Goal: Information Seeking & Learning: Understand process/instructions

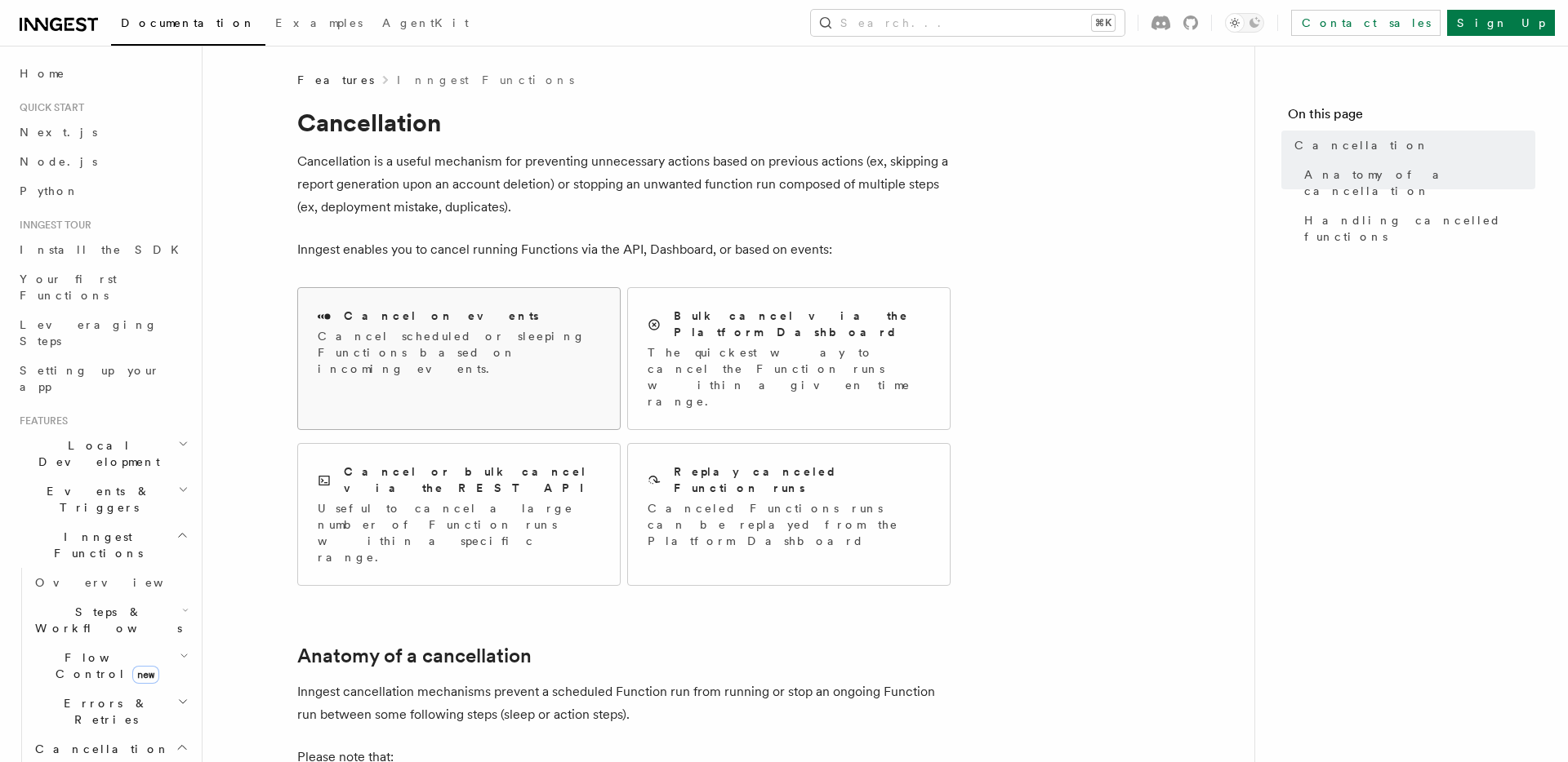
click at [482, 331] on p "Cancel scheduled or sleeping Functions based on incoming events." at bounding box center [459, 352] width 283 height 49
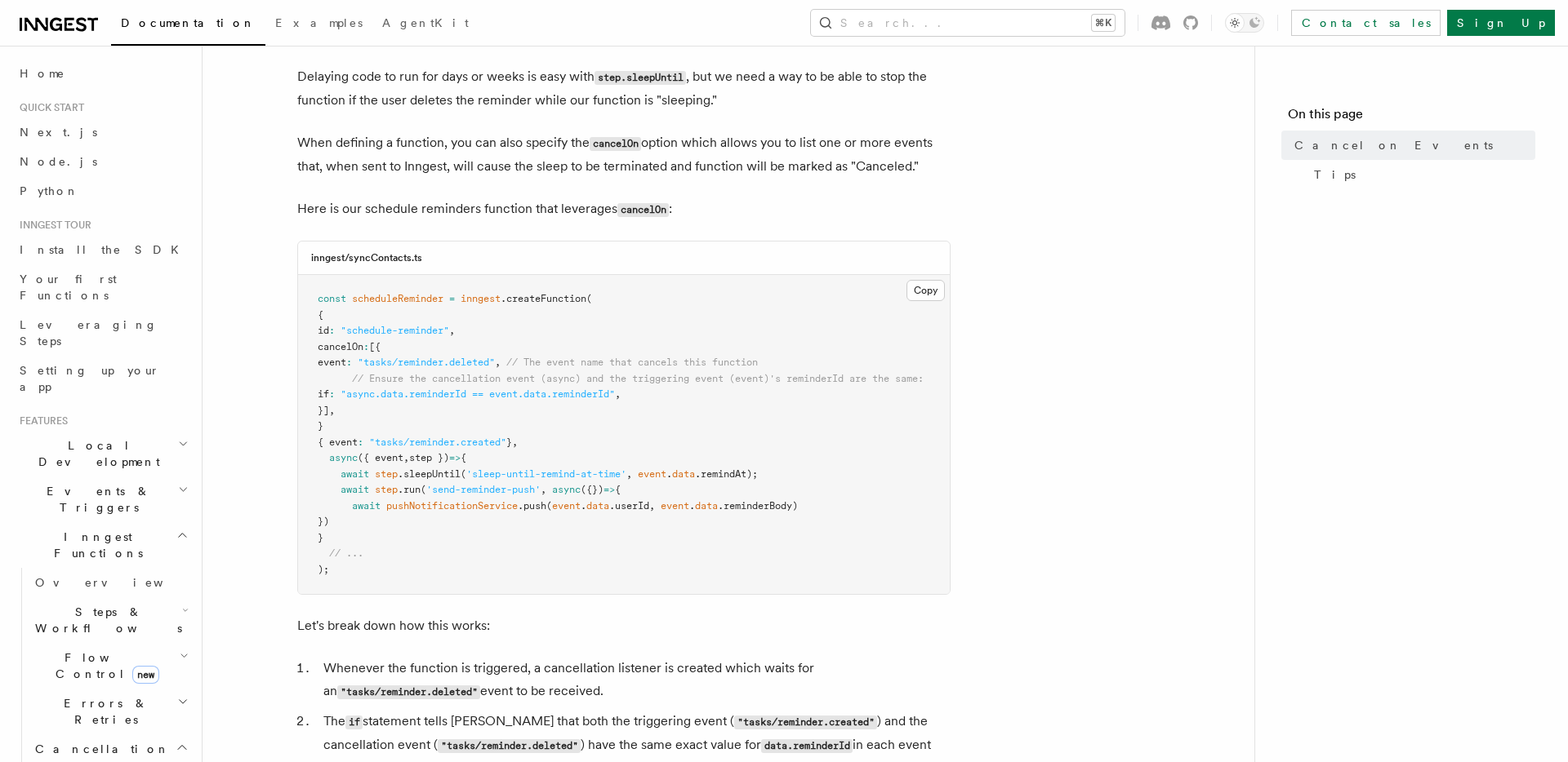
scroll to position [295, 0]
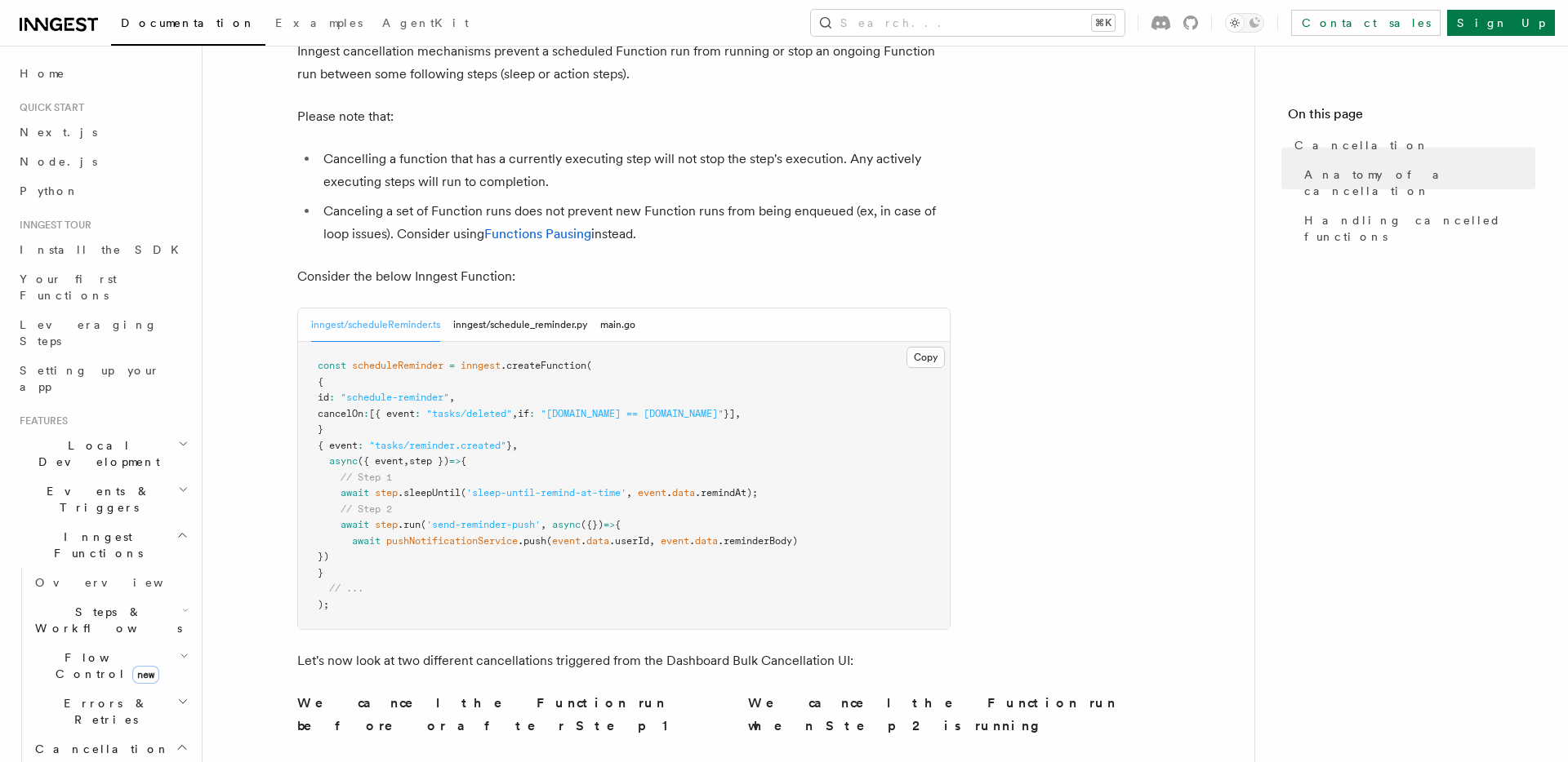
scroll to position [644, 0]
drag, startPoint x: 399, startPoint y: 312, endPoint x: 789, endPoint y: 311, distance: 390.0
click at [740, 405] on span "cancelOn : [{ event : "tasks/deleted" , if : "[DOMAIN_NAME] == [DOMAIN_NAME]" }…" at bounding box center [529, 410] width 423 height 11
click at [739, 402] on pre "const scheduleReminder = inngest .createFunction ( { id : "schedule-reminder" ,…" at bounding box center [623, 482] width 651 height 287
drag, startPoint x: 788, startPoint y: 312, endPoint x: 400, endPoint y: 310, distance: 388.0
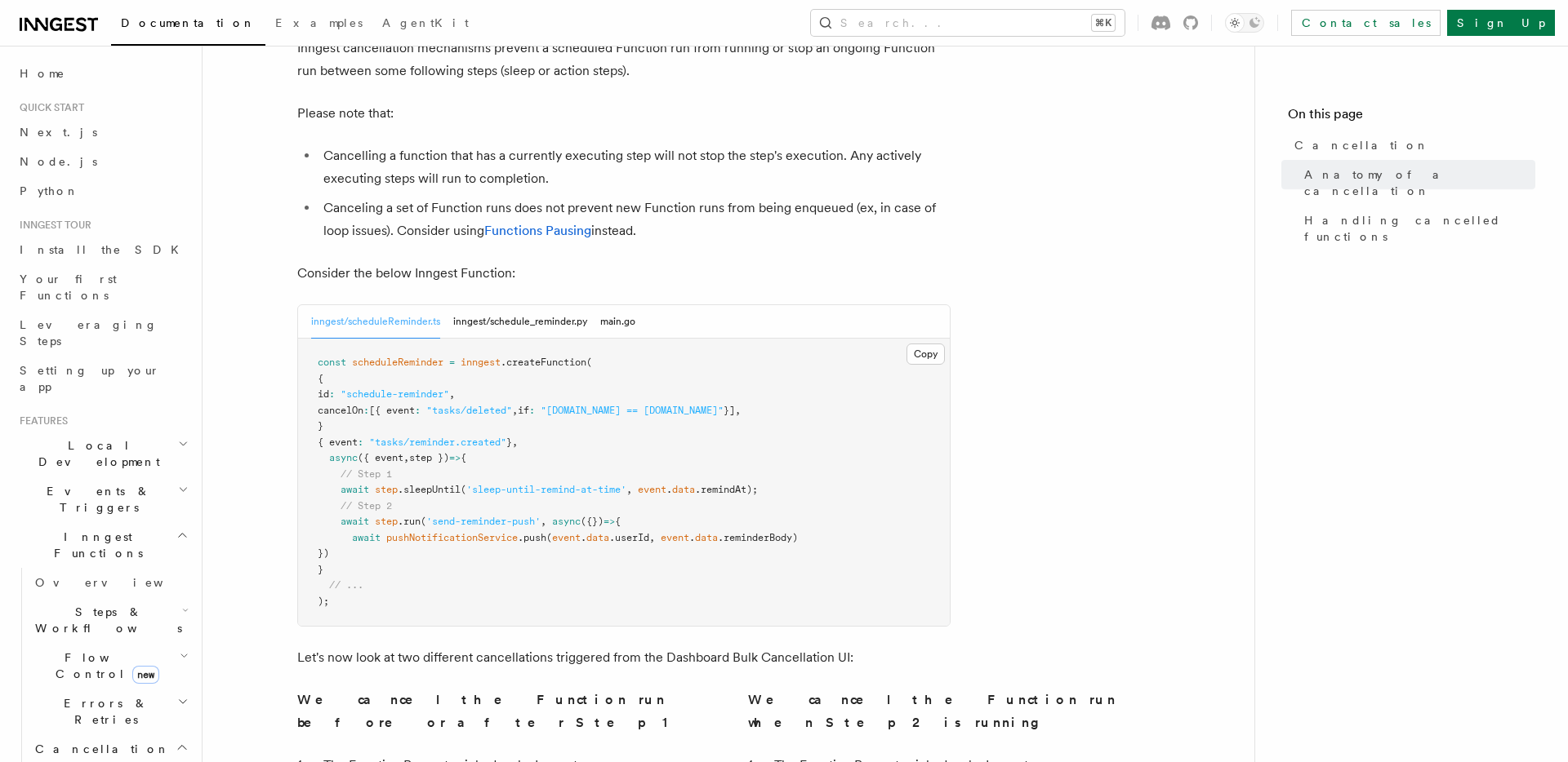
click at [400, 405] on span "cancelOn : [{ event : "tasks/deleted" , if : "[DOMAIN_NAME] == [DOMAIN_NAME]" }…" at bounding box center [529, 410] width 423 height 11
click at [790, 339] on pre "const scheduleReminder = inngest .createFunction ( { id : "schedule-reminder" ,…" at bounding box center [623, 482] width 651 height 287
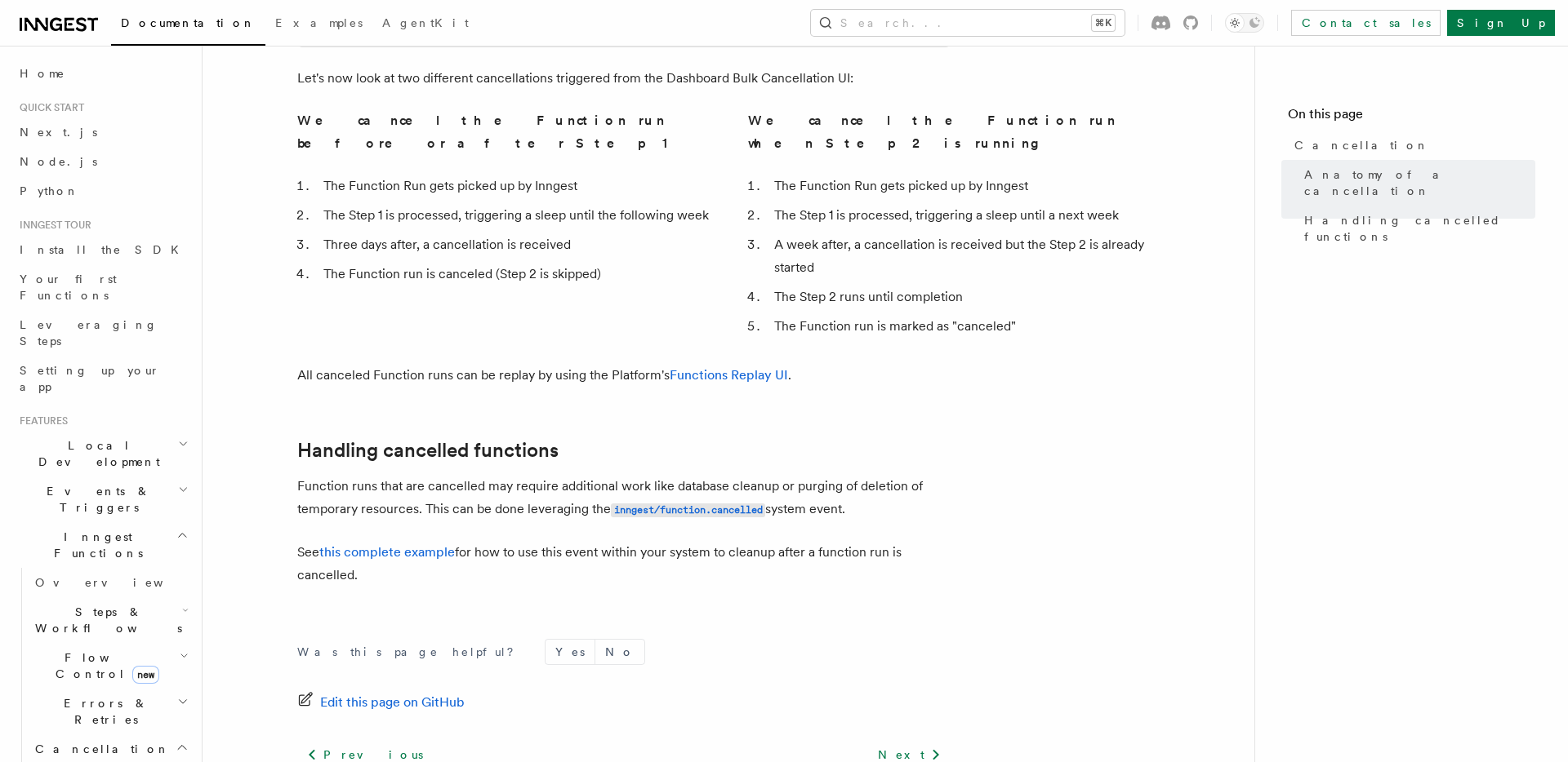
scroll to position [1227, 0]
click at [692, 500] on code "inngest/function.cancelled" at bounding box center [688, 507] width 154 height 14
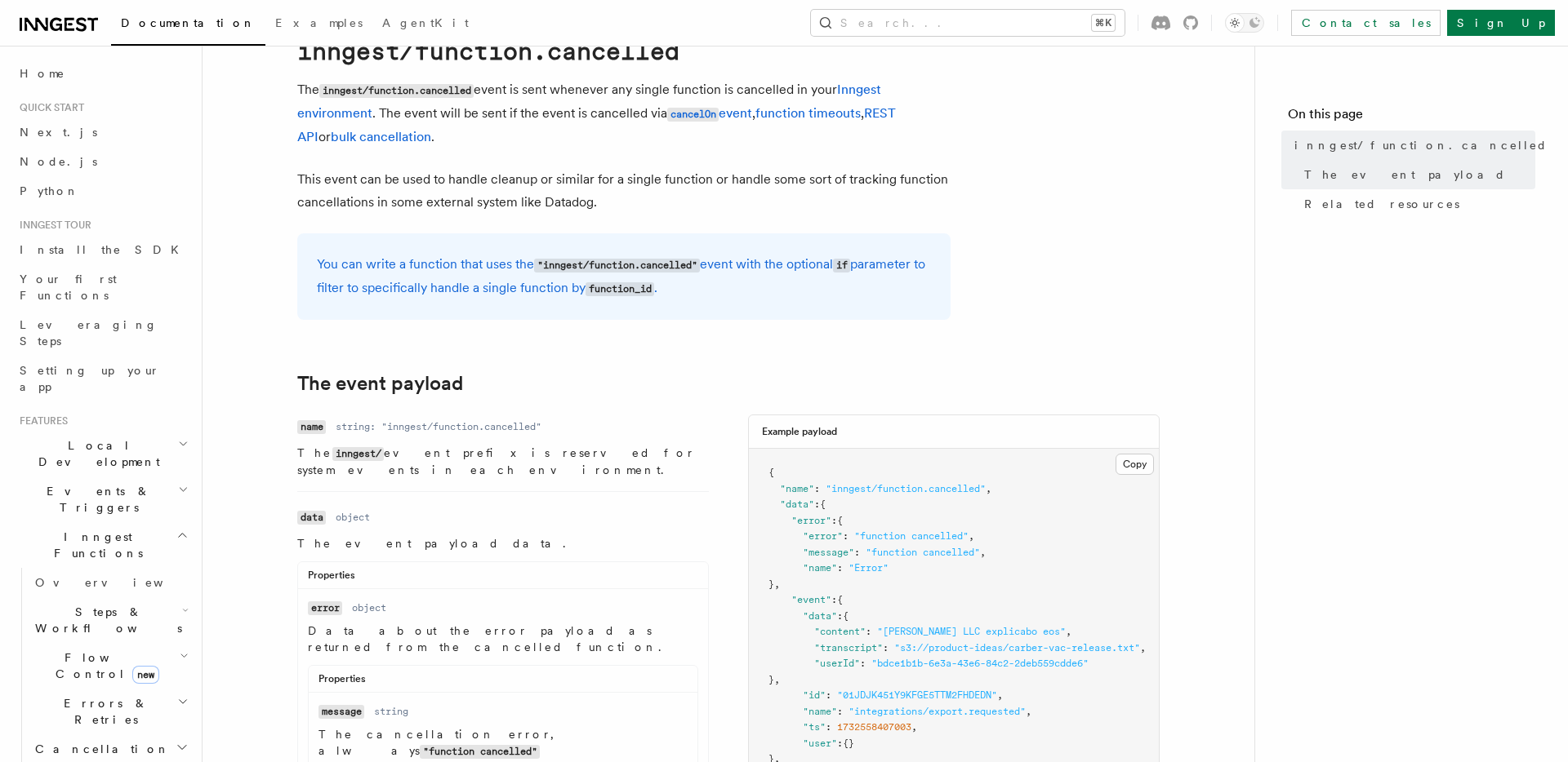
scroll to position [91, 0]
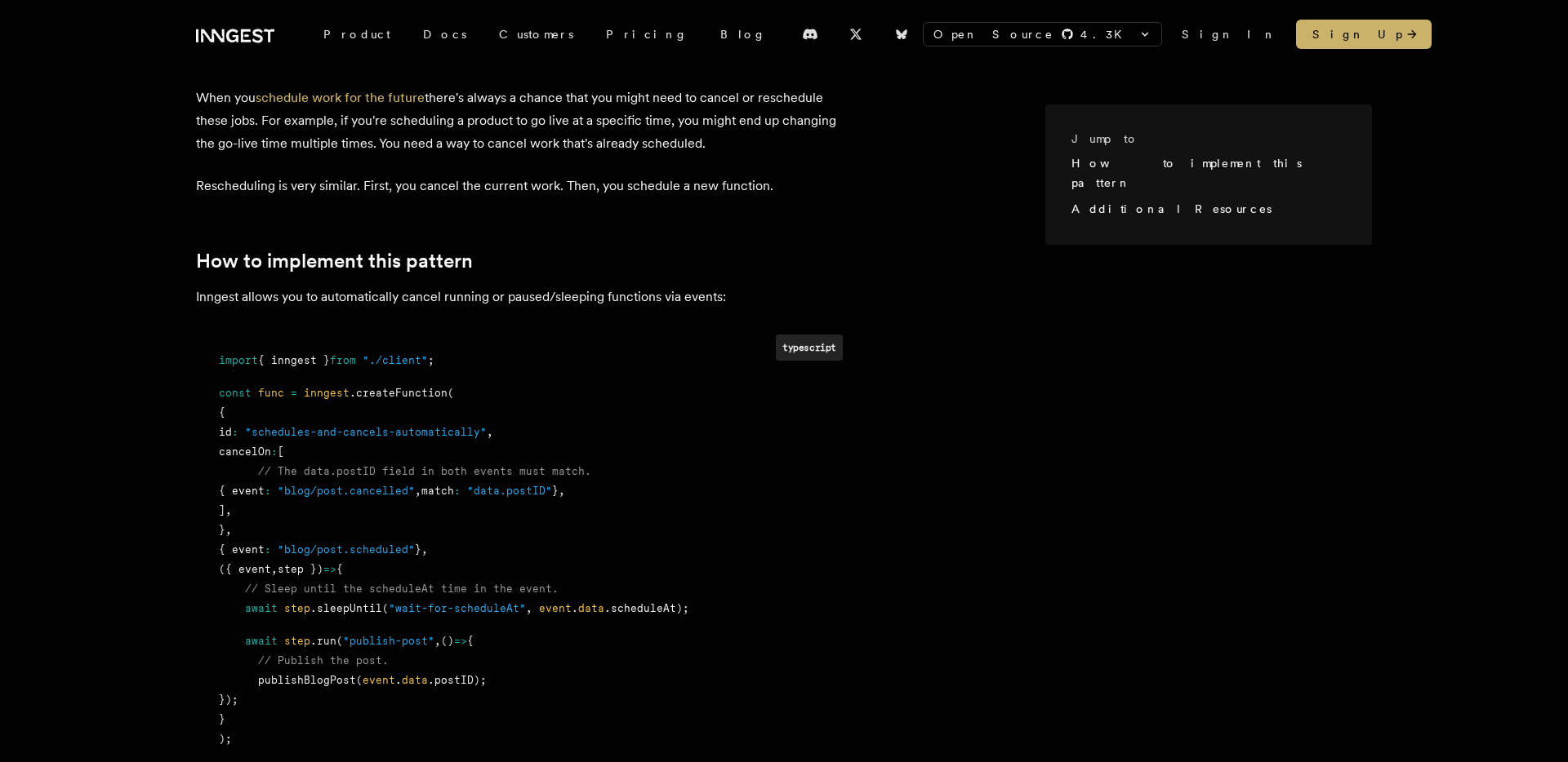
scroll to position [302, 0]
